Goal: Task Accomplishment & Management: Use online tool/utility

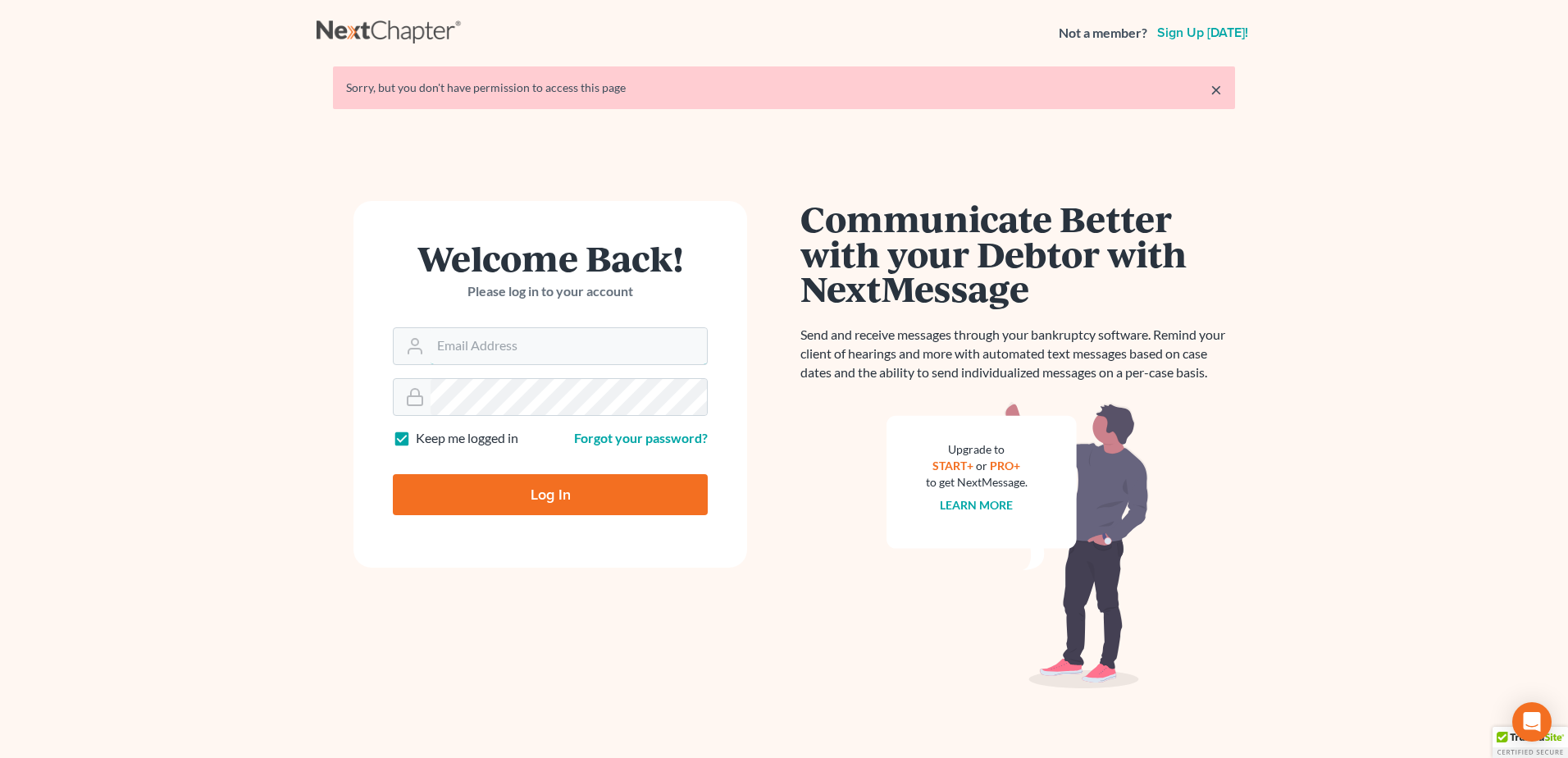
type input "[EMAIL_ADDRESS][DOMAIN_NAME]"
click at [593, 499] on input "Log In" at bounding box center [551, 494] width 315 height 41
type input "Thinking..."
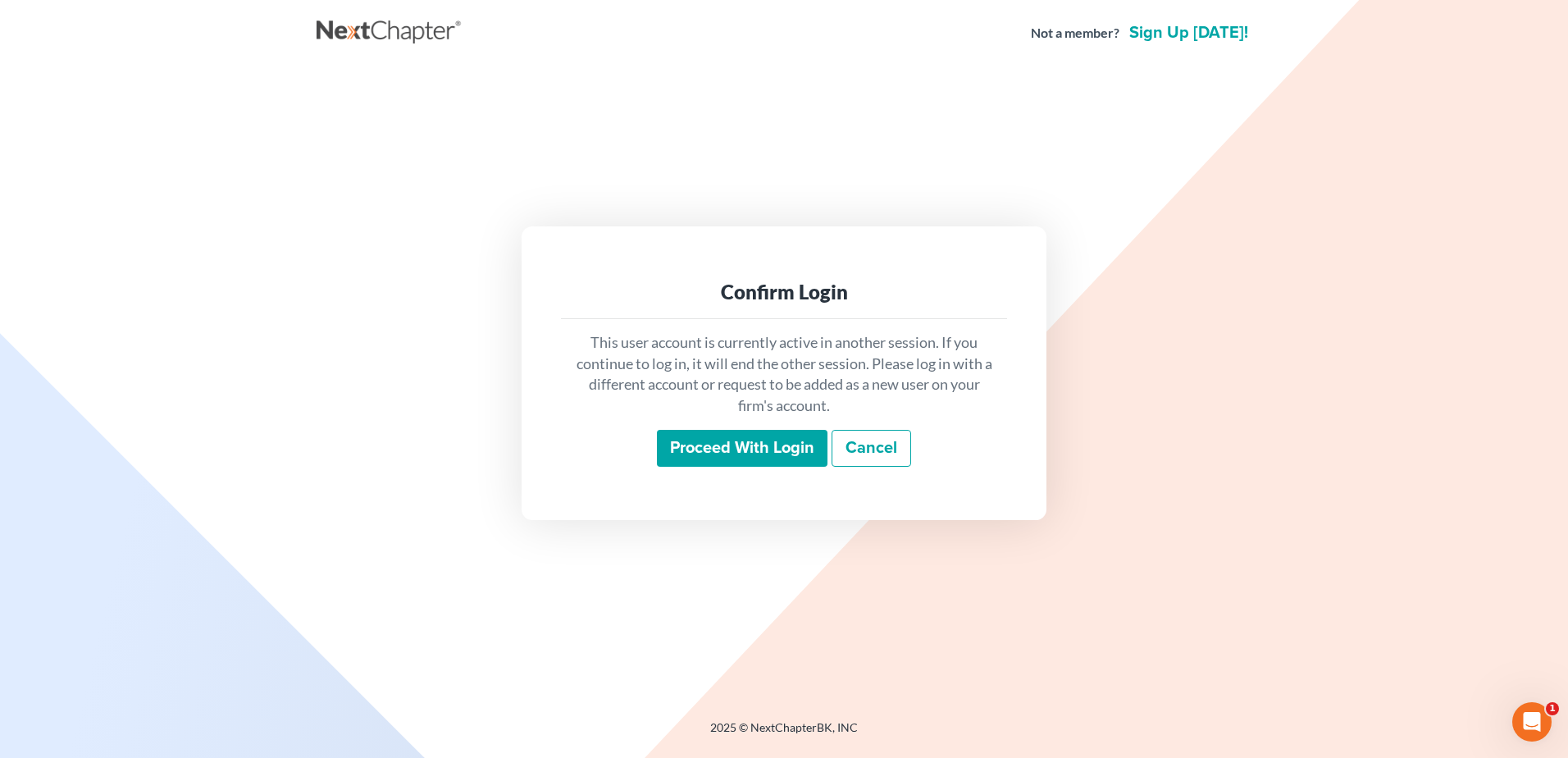
click at [689, 445] on input "Proceed with login" at bounding box center [742, 448] width 171 height 38
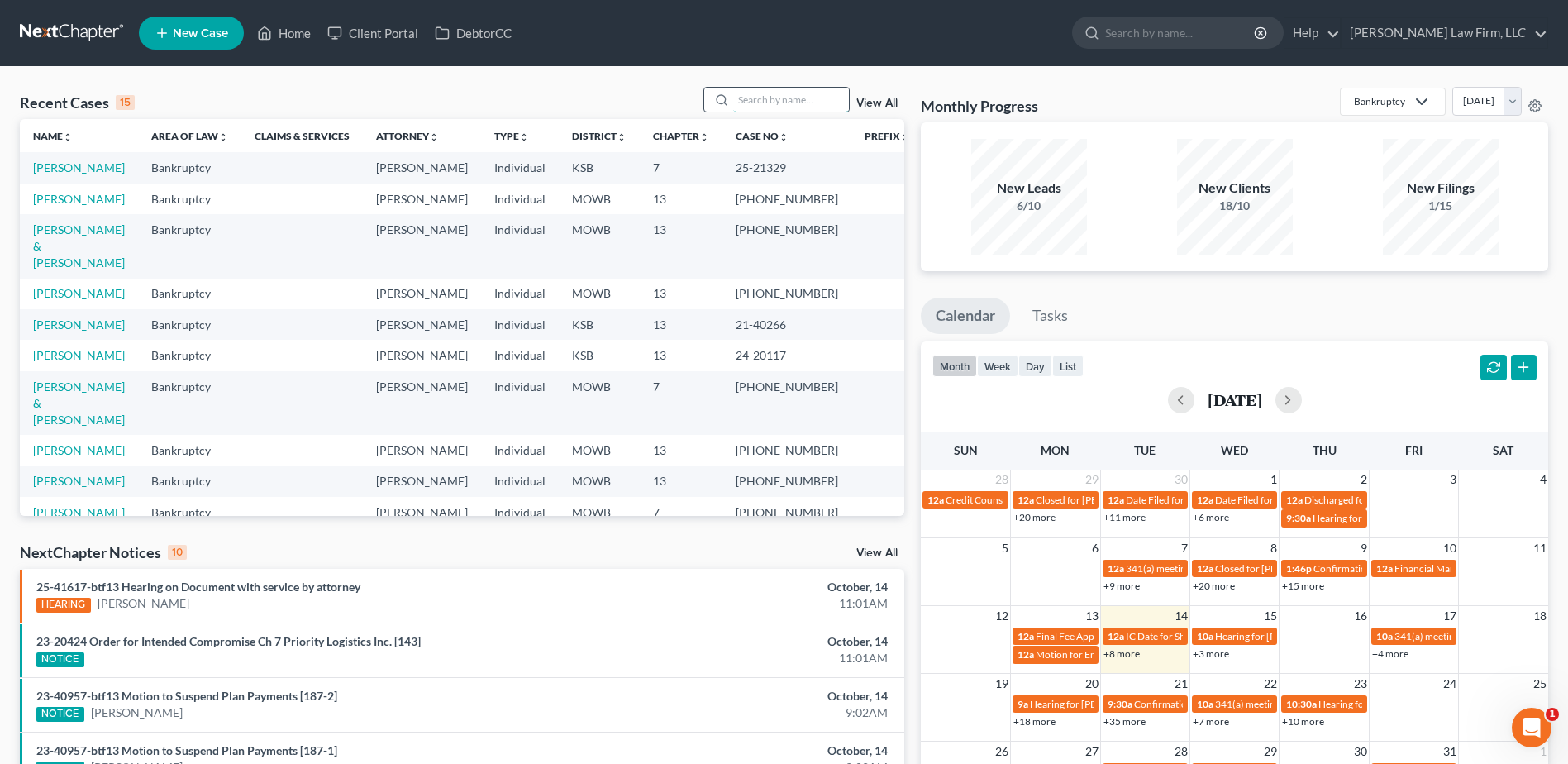
click at [771, 94] on input "search" at bounding box center [790, 100] width 115 height 24
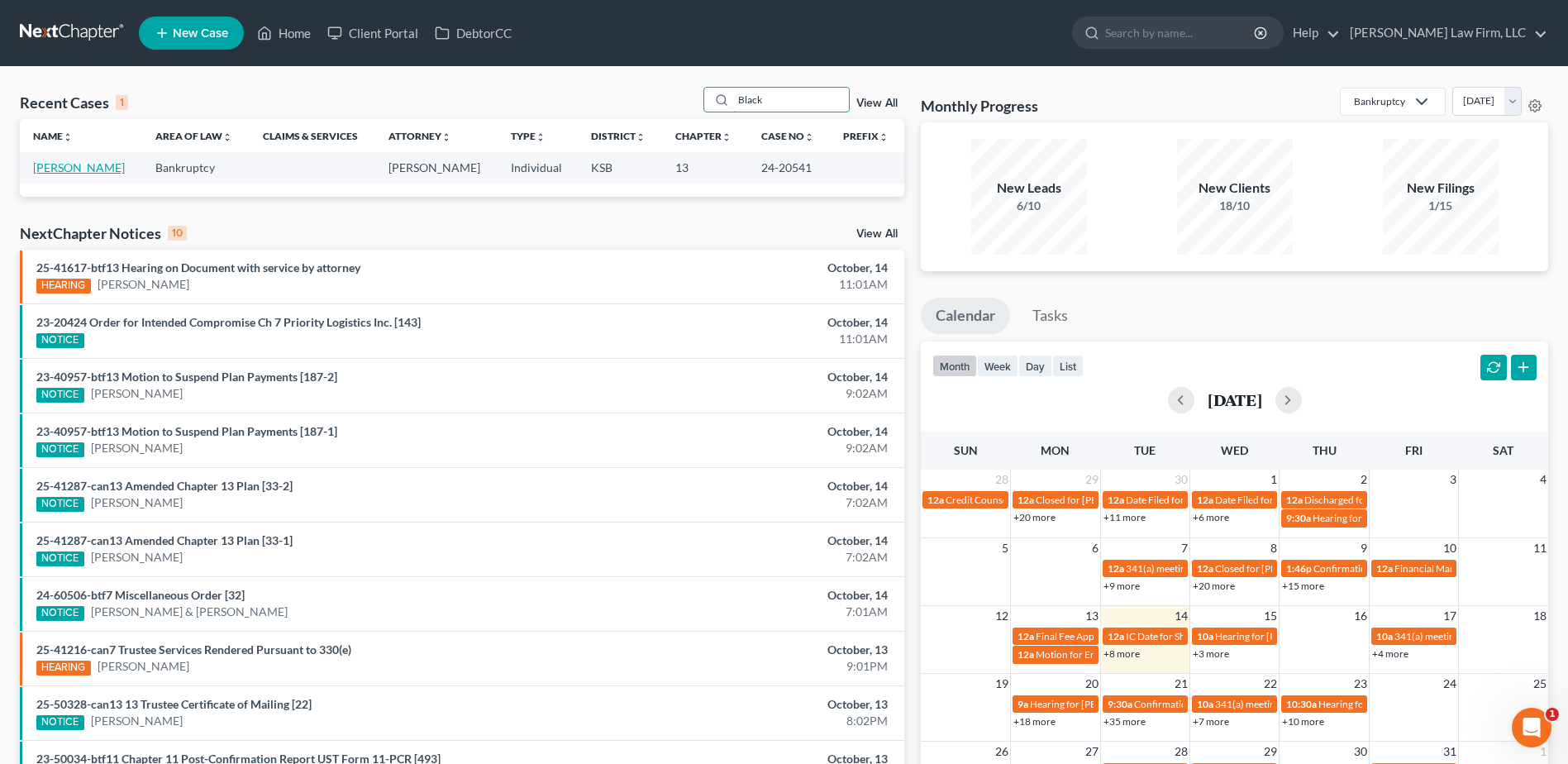
type input "Black"
click at [83, 167] on link "[PERSON_NAME]" at bounding box center [78, 167] width 92 height 14
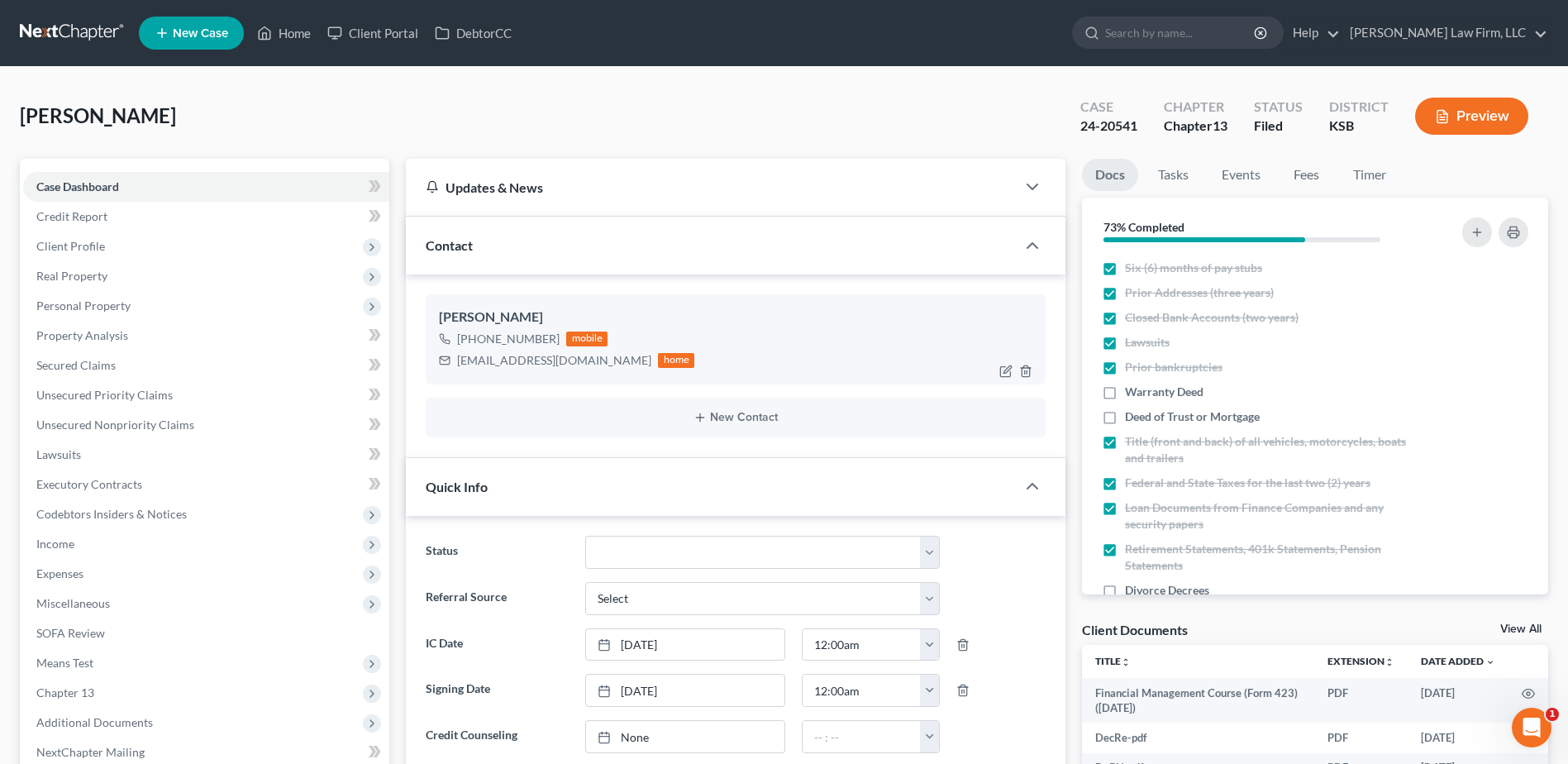
scroll to position [8054, 0]
click at [628, 354] on div "[PHONE_NUMBER] mobile [EMAIL_ADDRESS][DOMAIN_NAME] home" at bounding box center [736, 349] width 593 height 43
